Goal: Information Seeking & Learning: Learn about a topic

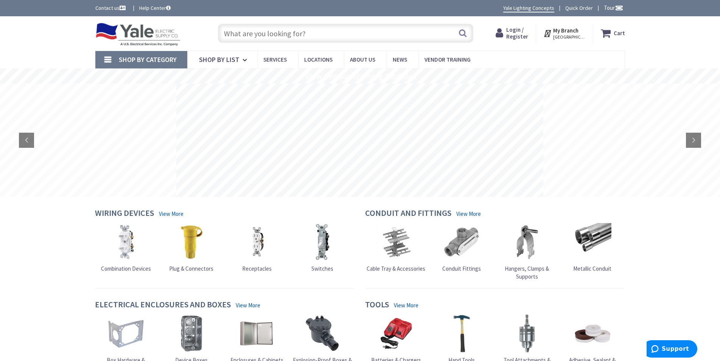
click at [559, 30] on strong "My Branch" at bounding box center [565, 30] width 25 height 7
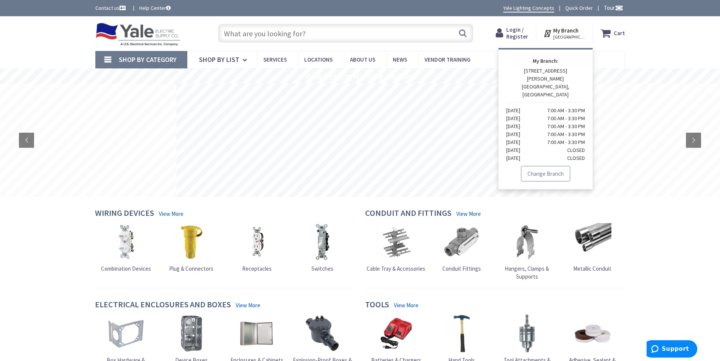
click at [549, 166] on link "Change Branch" at bounding box center [545, 174] width 49 height 16
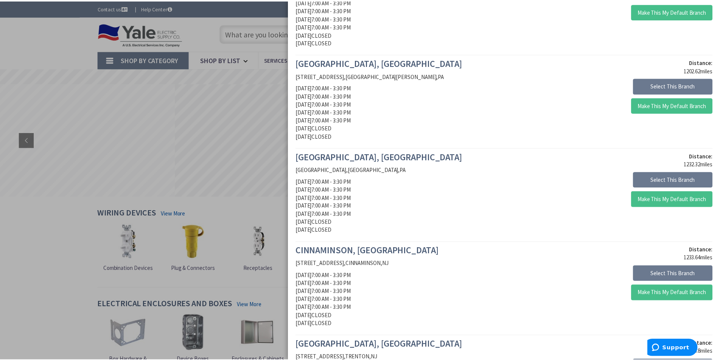
scroll to position [733, 0]
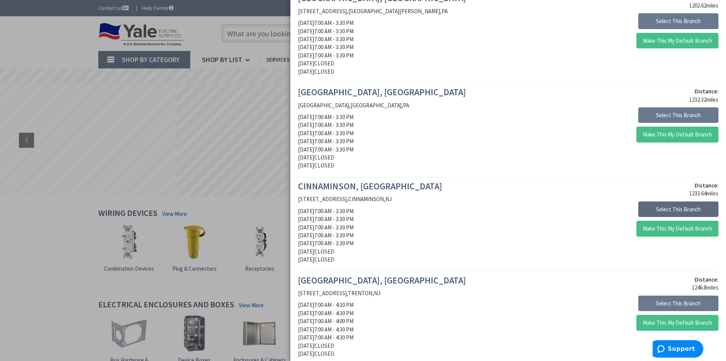
click at [681, 210] on button "Select This Branch" at bounding box center [679, 210] width 80 height 16
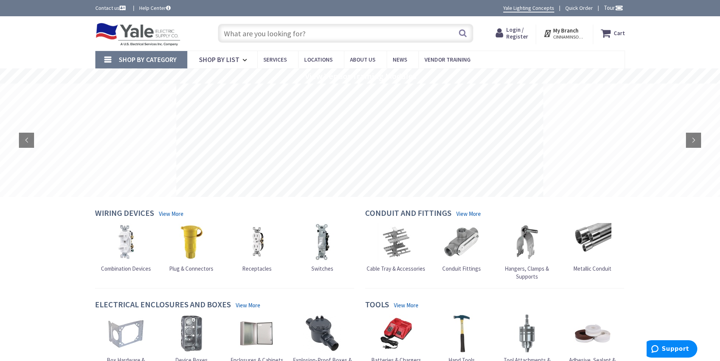
click at [483, 179] on rs-layer at bounding box center [359, 140] width 367 height 113
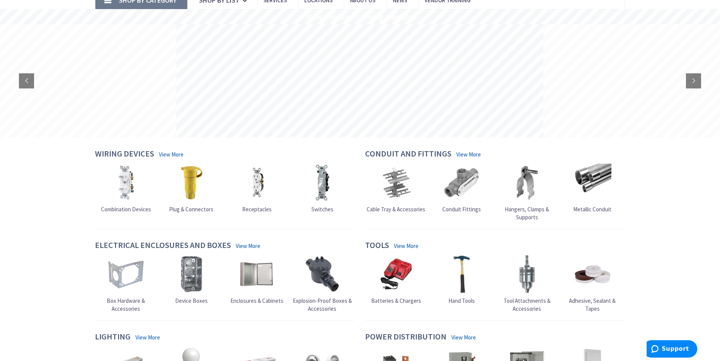
scroll to position [116, 0]
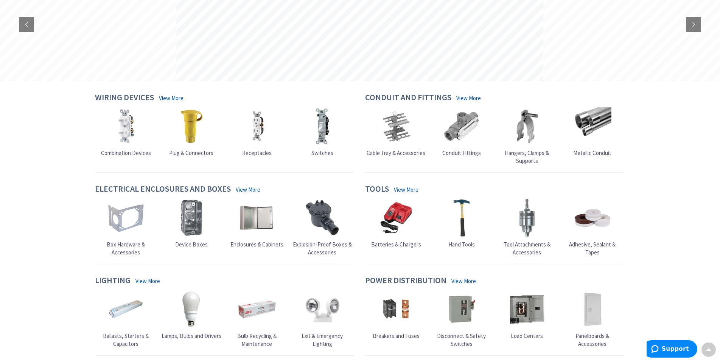
click at [460, 241] on span "Hand Tools" at bounding box center [461, 244] width 26 height 7
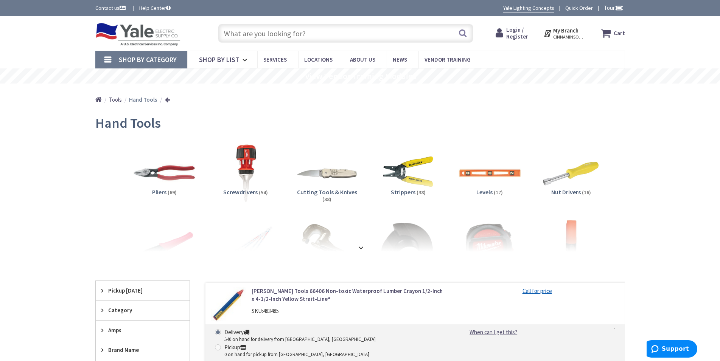
click at [287, 36] on input "text" at bounding box center [345, 33] width 255 height 19
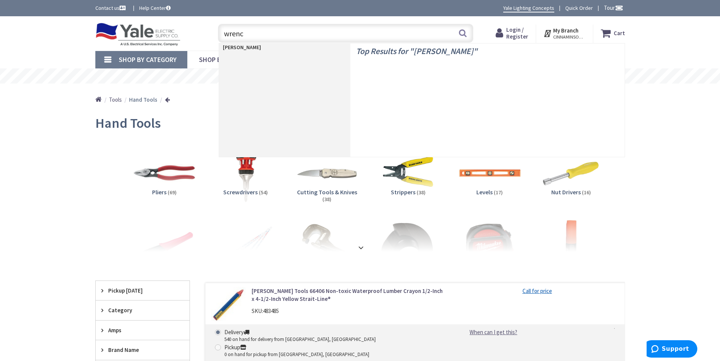
type input "wrench"
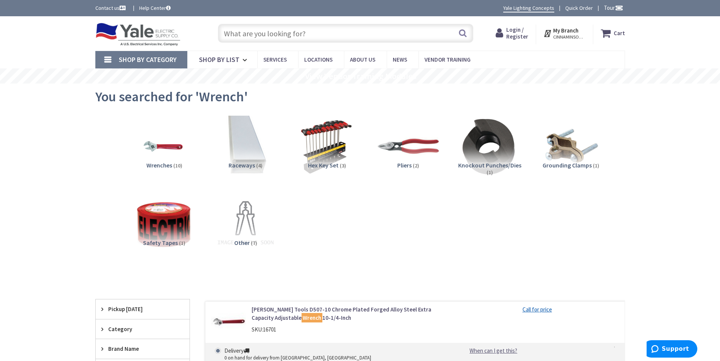
click at [286, 34] on input "text" at bounding box center [345, 33] width 255 height 19
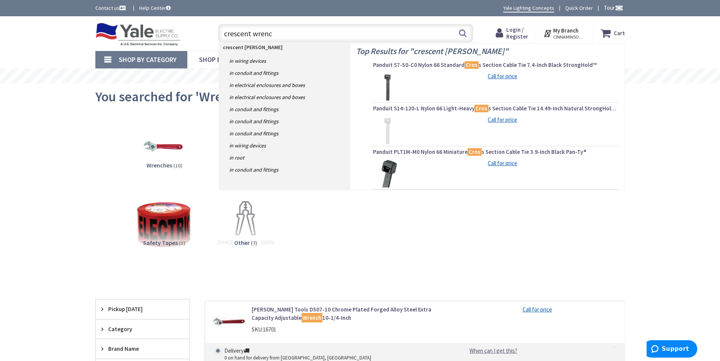
type input "crescent wrench"
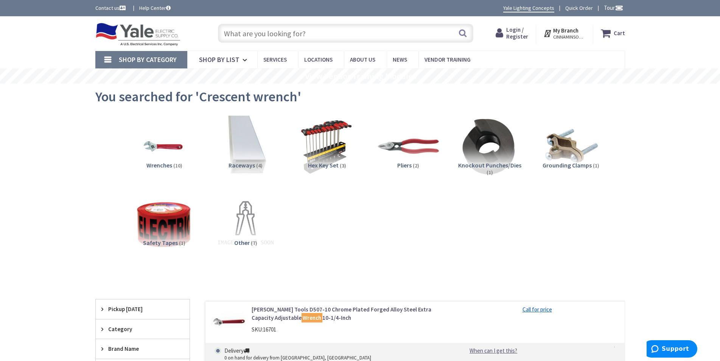
click at [291, 37] on input "text" at bounding box center [345, 33] width 255 height 19
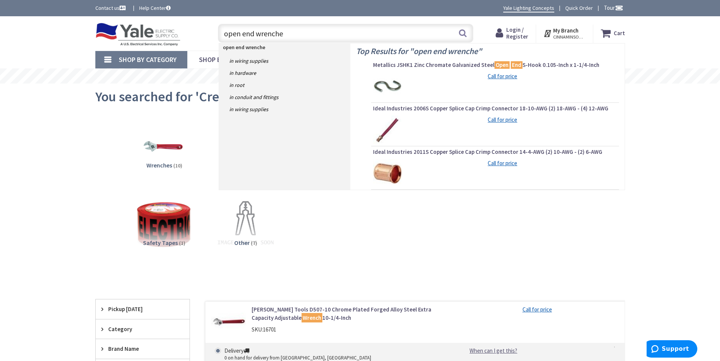
type input "open end wrenches"
